Goal: Information Seeking & Learning: Learn about a topic

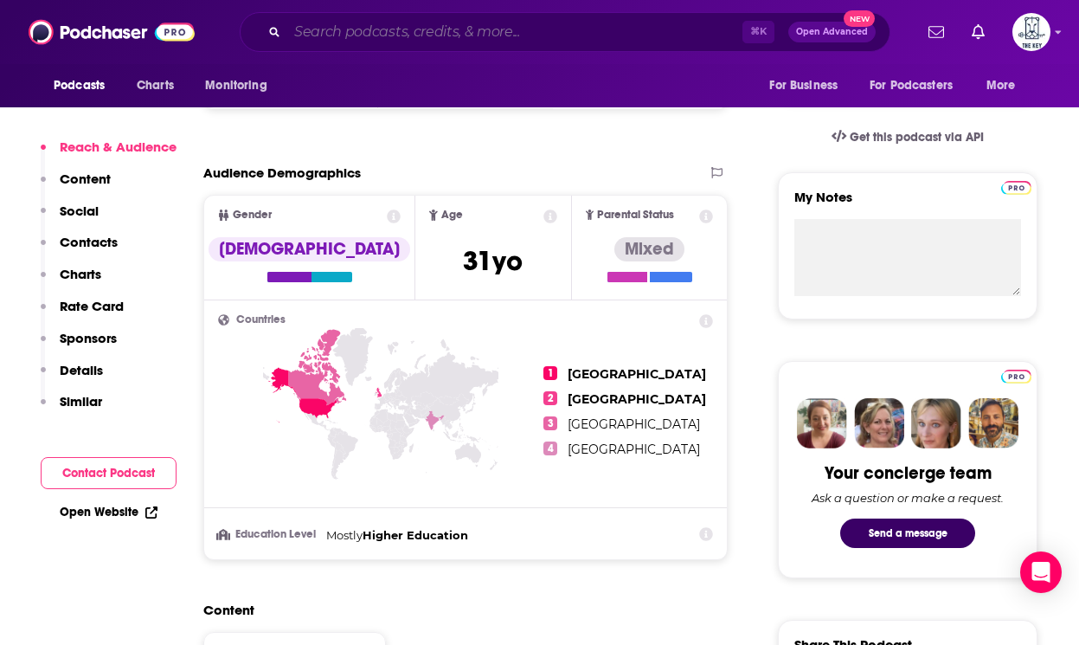
click at [389, 32] on input "Search podcasts, credits, & more..." at bounding box center [514, 32] width 455 height 28
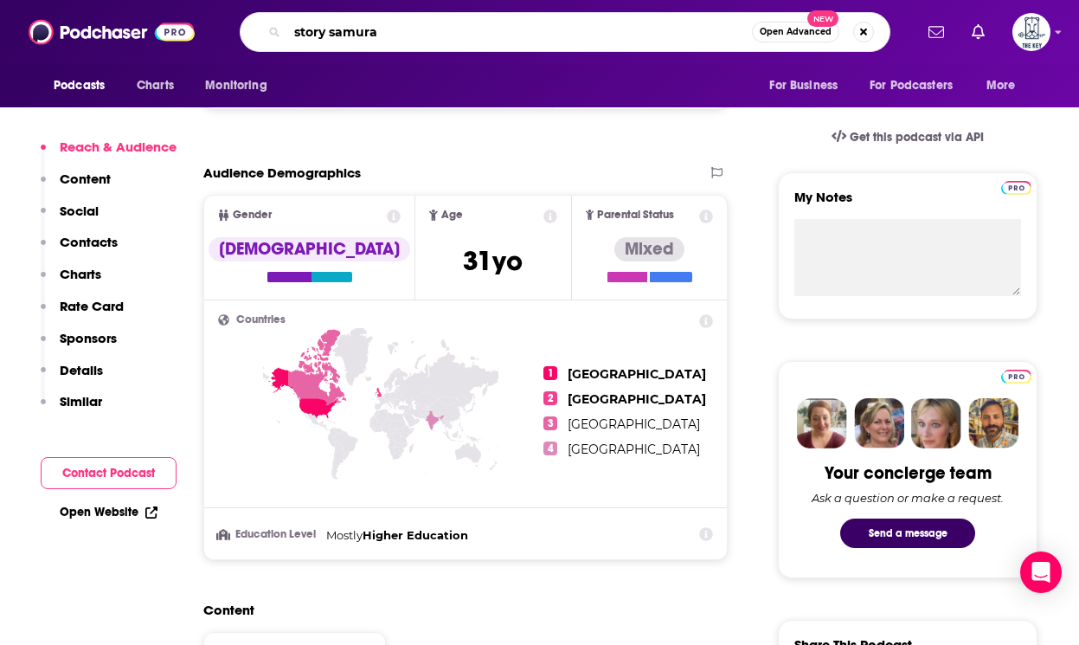
type input "story samurai"
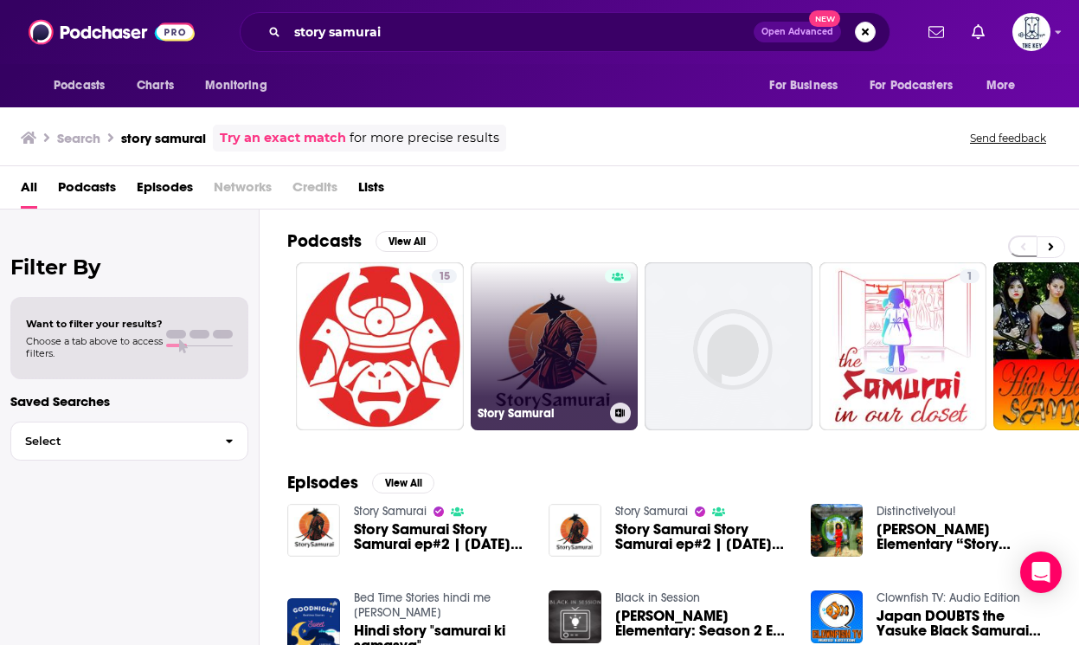
click at [549, 302] on link "Story Samurai" at bounding box center [555, 346] width 168 height 168
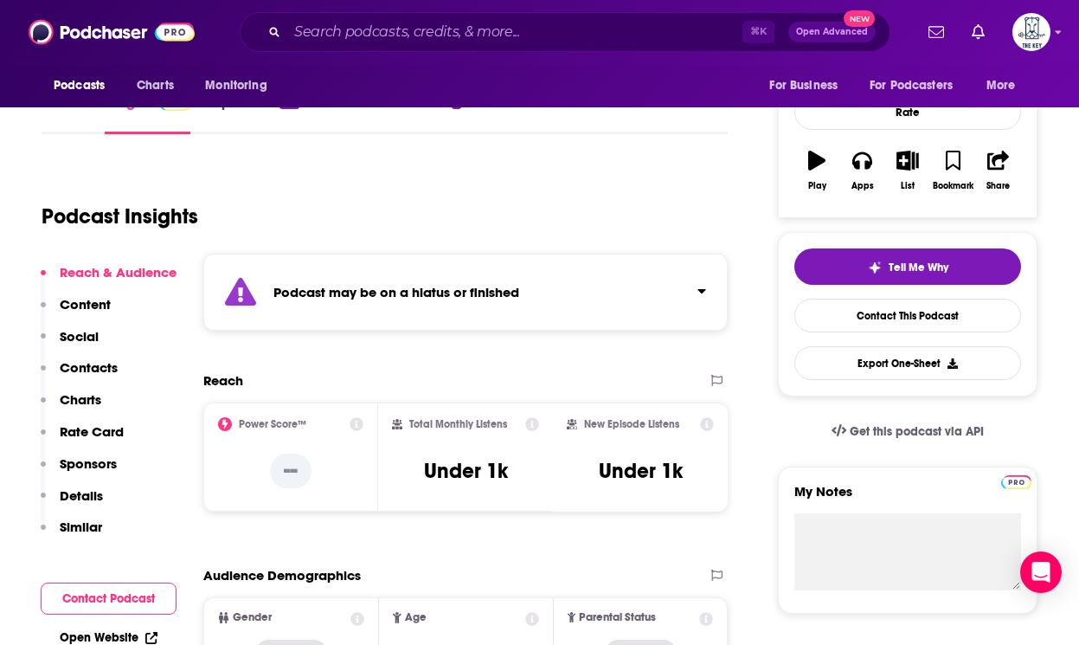
scroll to position [233, 0]
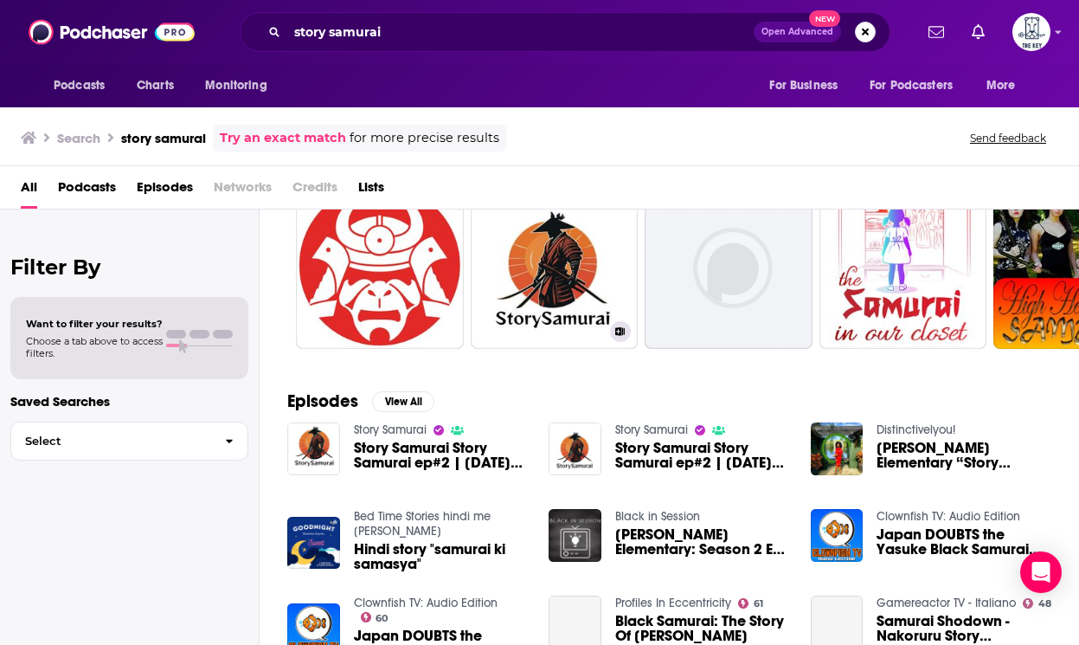
scroll to position [90, 0]
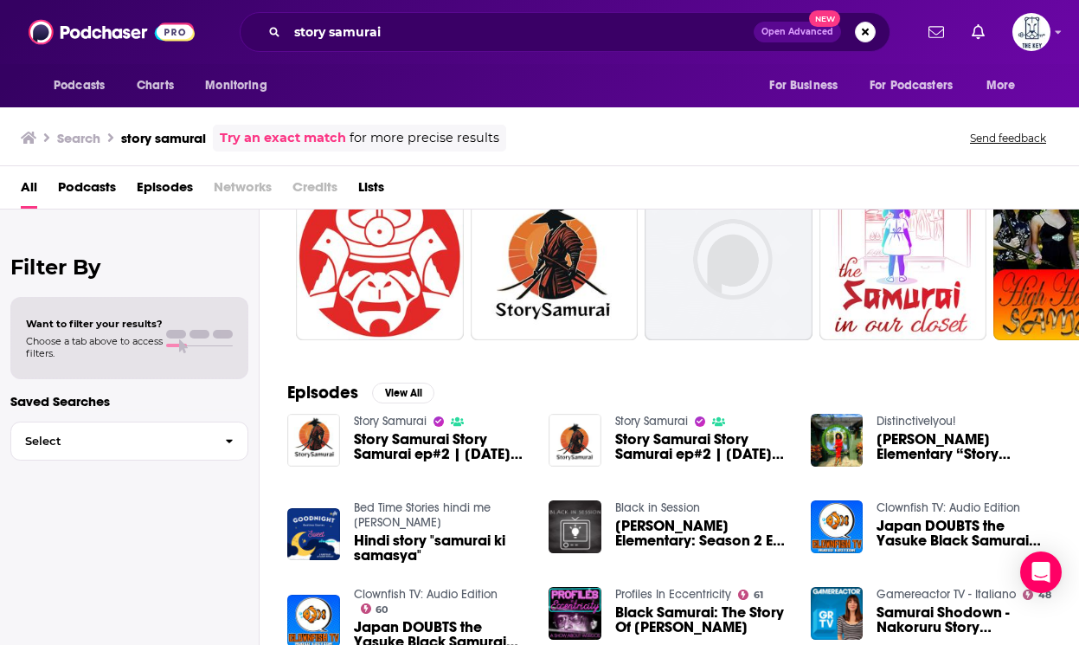
click at [421, 449] on span "Story Samurai Story Samurai ep#2 | [DATE] 001" at bounding box center [441, 446] width 175 height 29
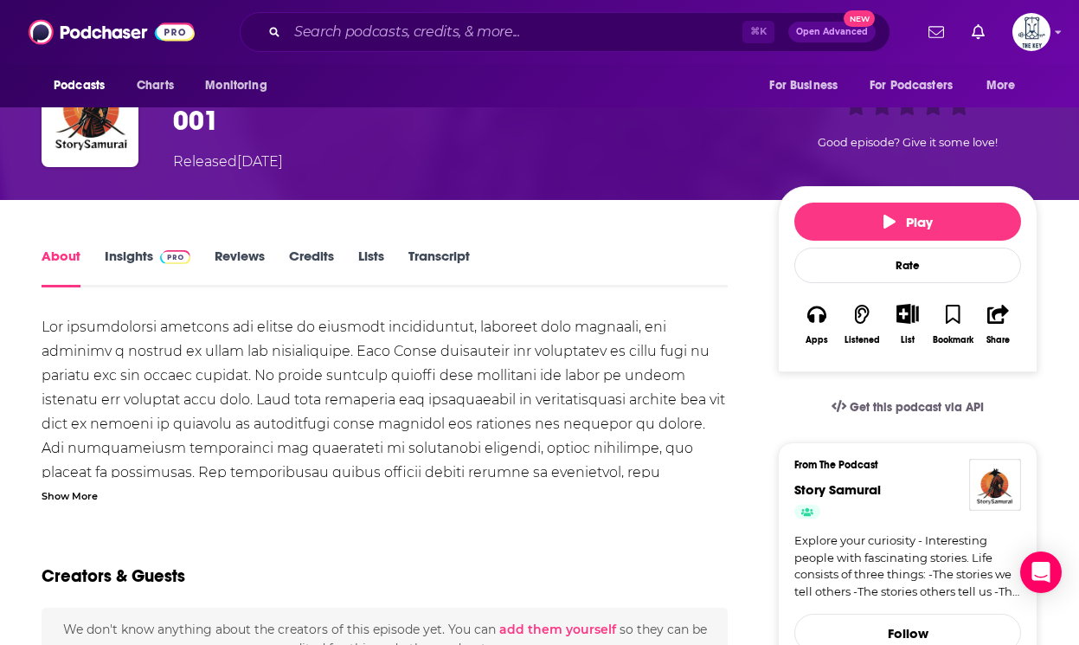
scroll to position [100, 0]
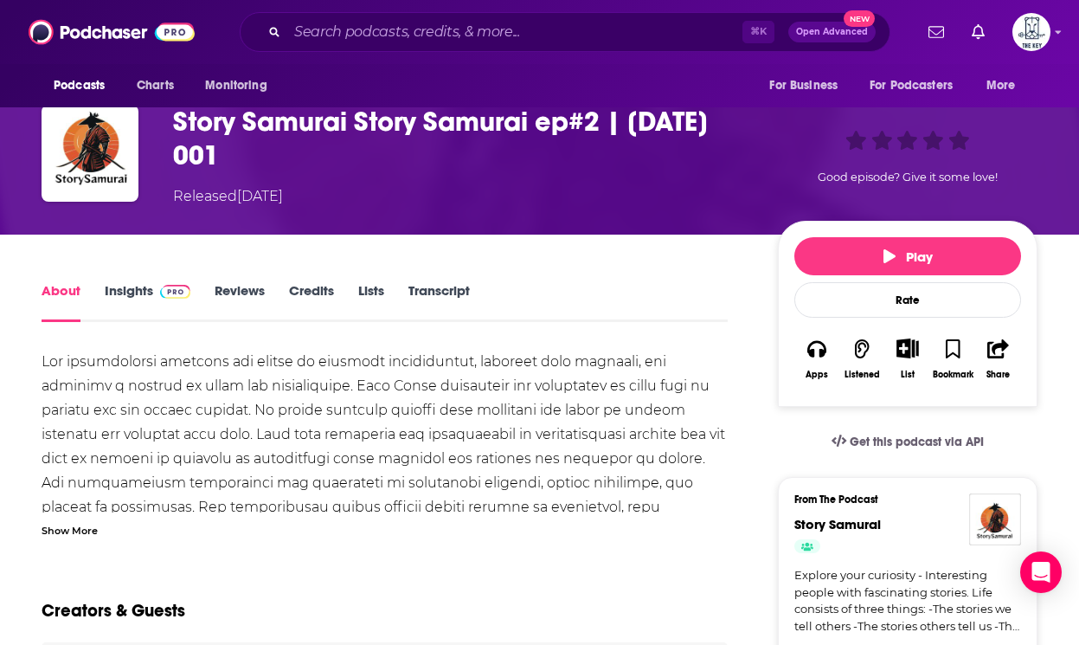
click at [156, 304] on link "Insights" at bounding box center [148, 302] width 86 height 40
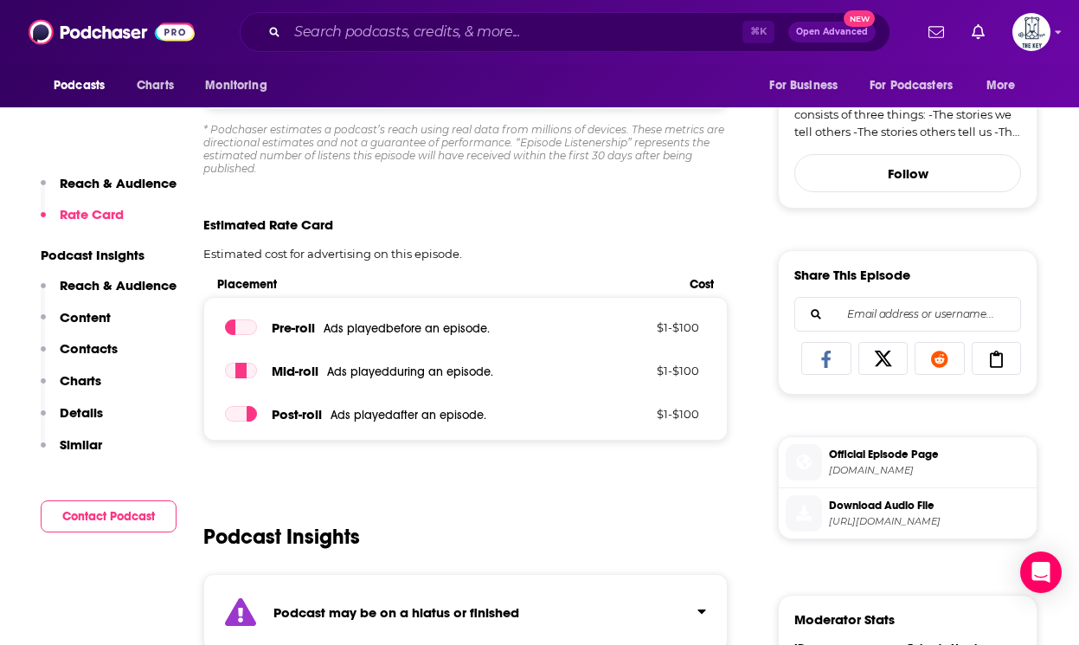
scroll to position [596, 0]
